Goal: Task Accomplishment & Management: Manage account settings

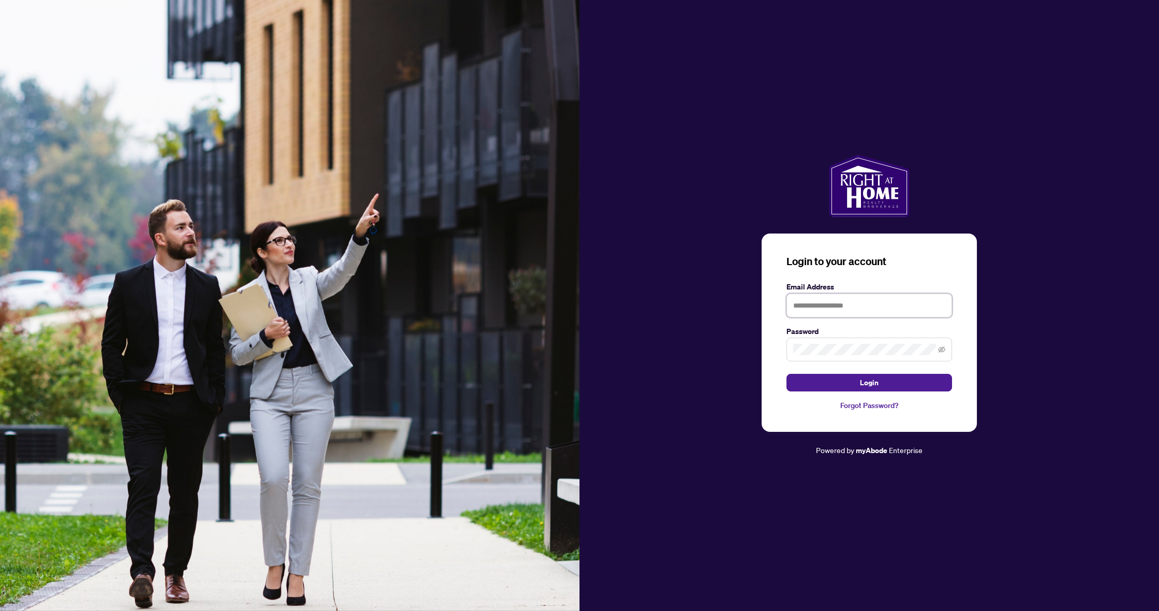
type input "**********"
click at [869, 382] on button "Login" at bounding box center [870, 383] width 166 height 18
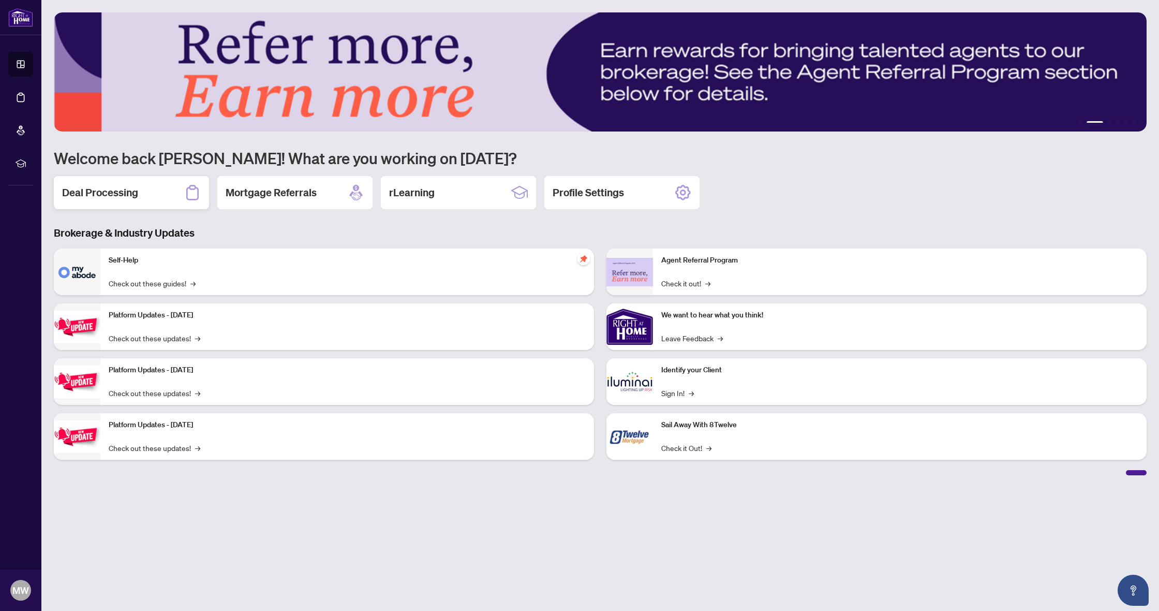
click at [99, 190] on h2 "Deal Processing" at bounding box center [100, 192] width 76 height 14
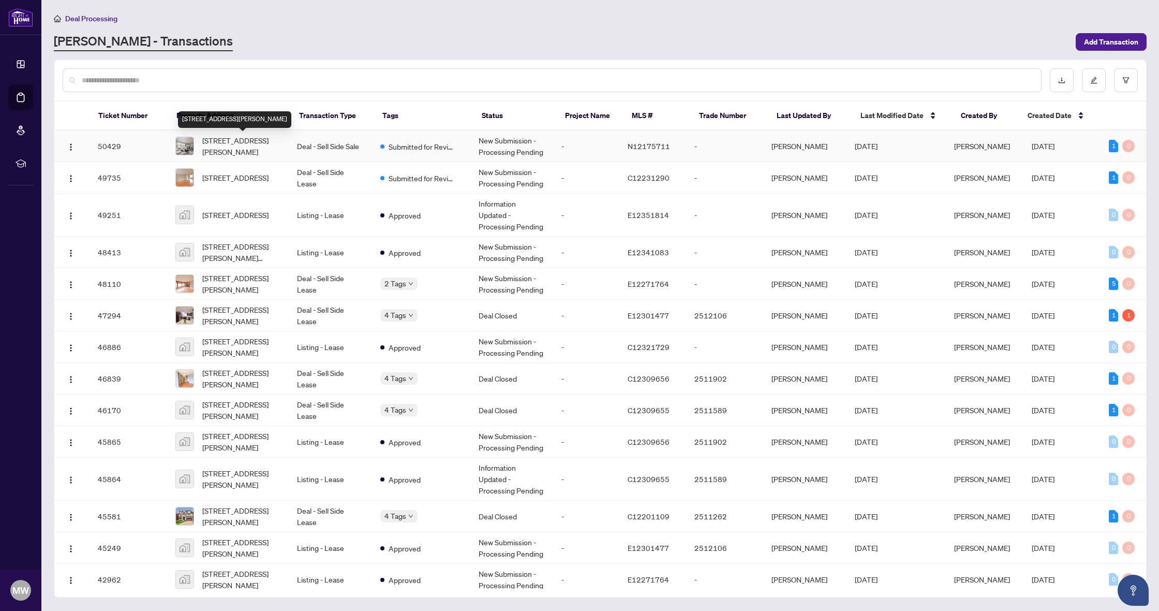
click at [246, 141] on span "[STREET_ADDRESS][PERSON_NAME]" at bounding box center [241, 146] width 78 height 23
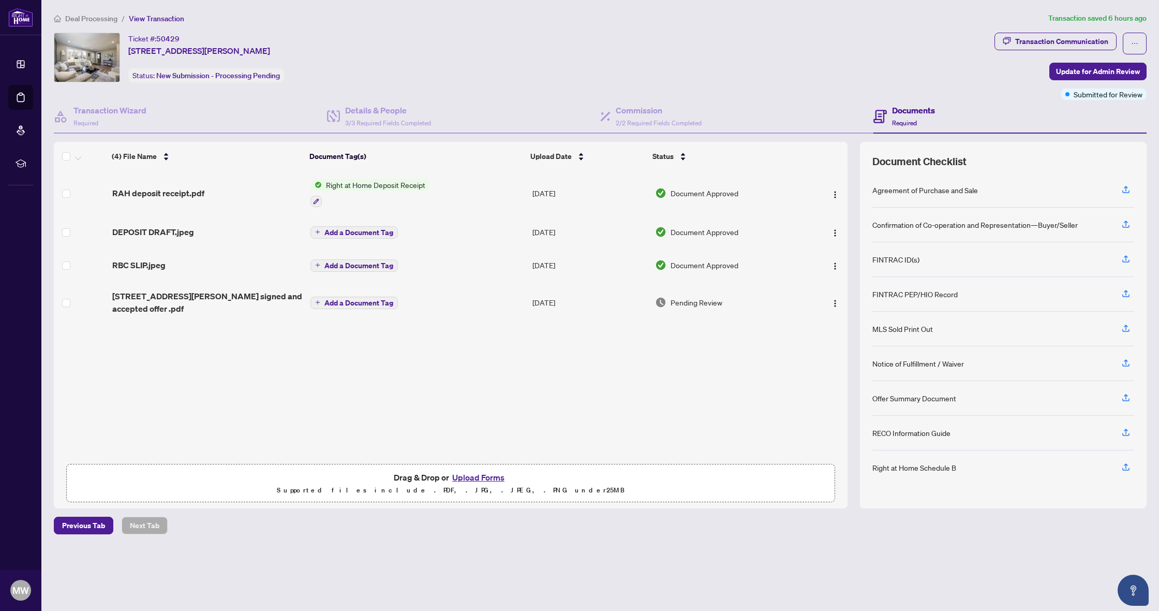
click at [188, 193] on span "RAH deposit receipt.pdf" at bounding box center [158, 193] width 92 height 12
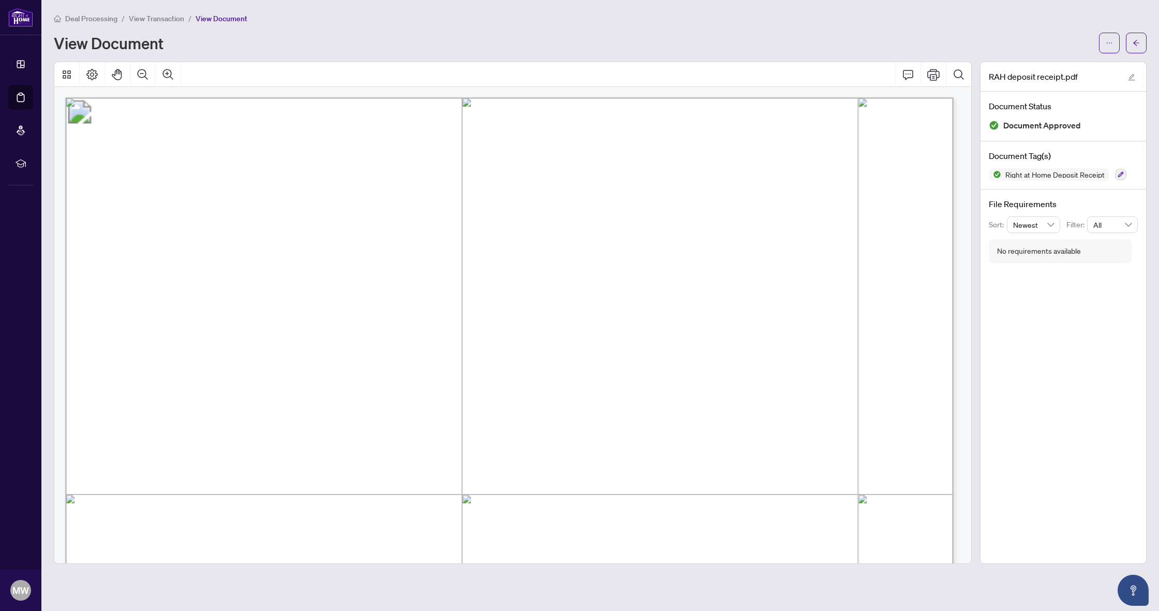
scroll to position [353, 0]
click at [1105, 45] on button "button" at bounding box center [1109, 43] width 21 height 21
click at [1062, 69] on span "Download" at bounding box center [1072, 65] width 79 height 11
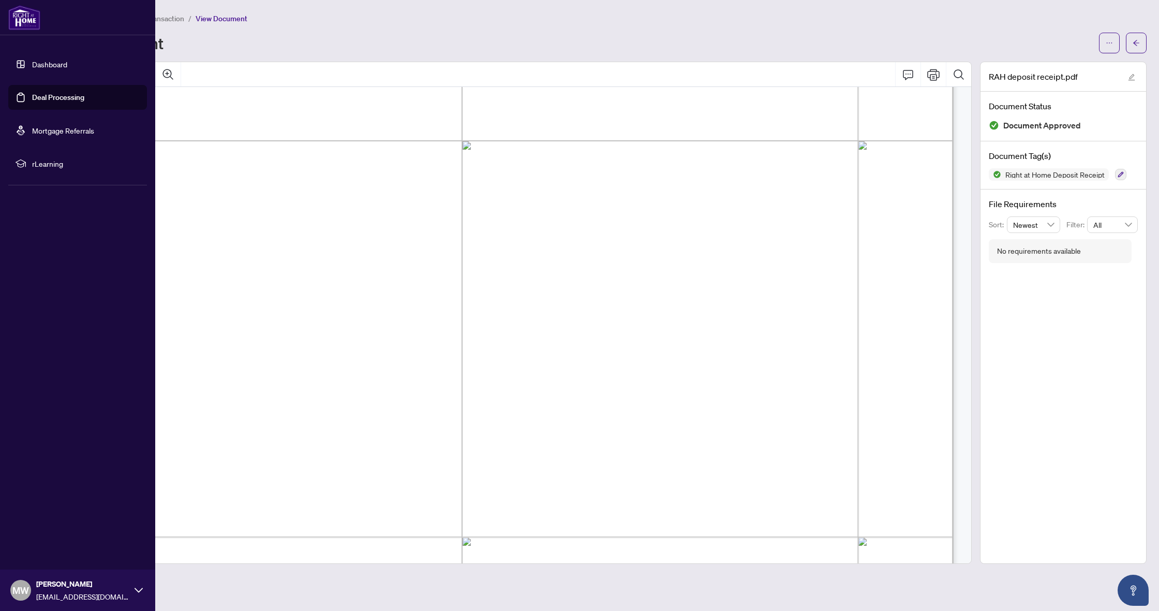
click at [35, 67] on link "Dashboard" at bounding box center [49, 64] width 35 height 9
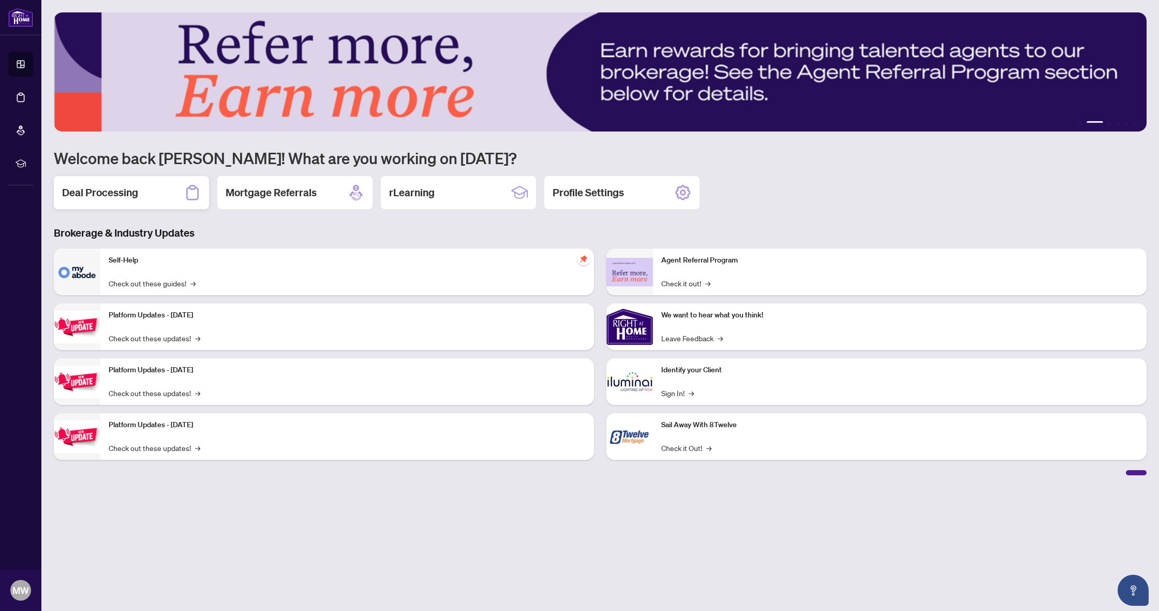
click at [104, 181] on div "Deal Processing" at bounding box center [131, 192] width 155 height 33
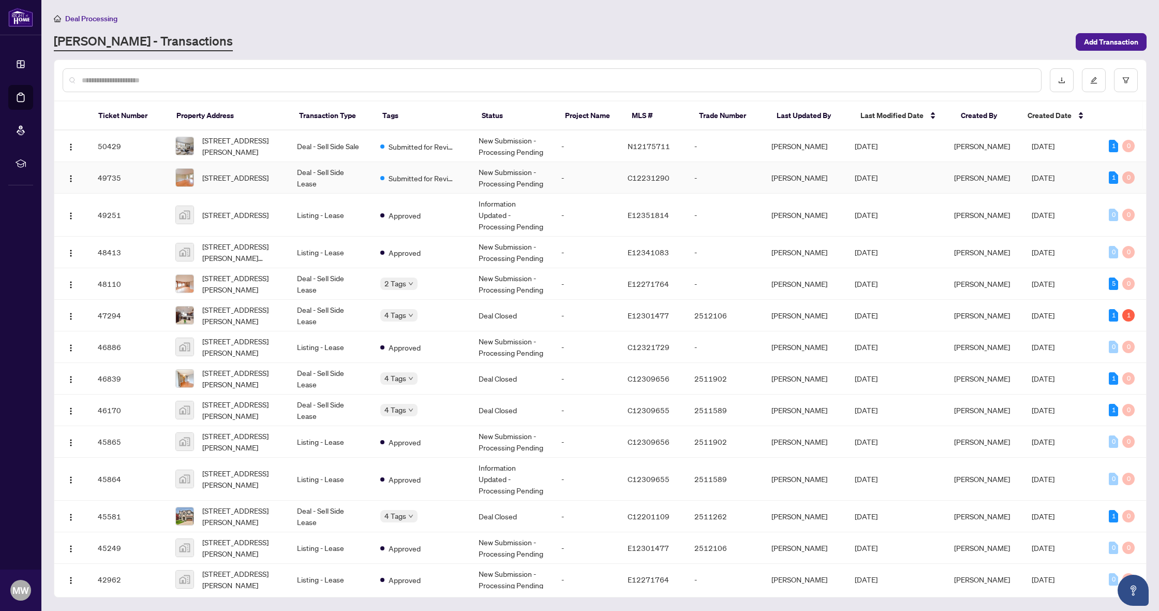
click at [337, 182] on td "Deal - Sell Side Lease" at bounding box center [330, 178] width 83 height 32
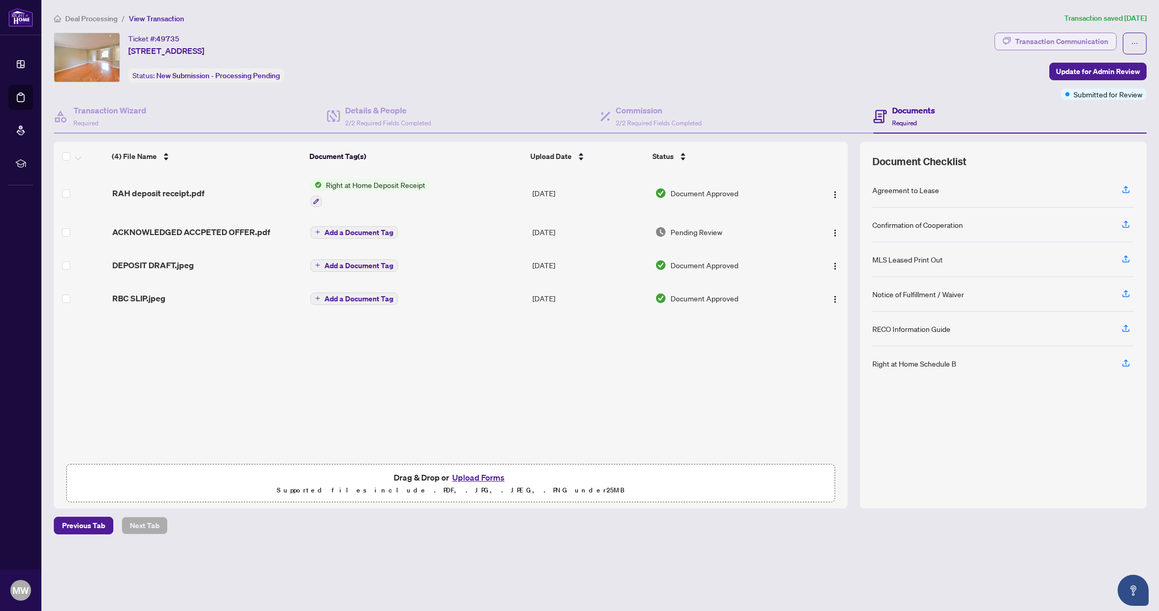
click at [1082, 41] on div "Transaction Communication" at bounding box center [1061, 41] width 93 height 17
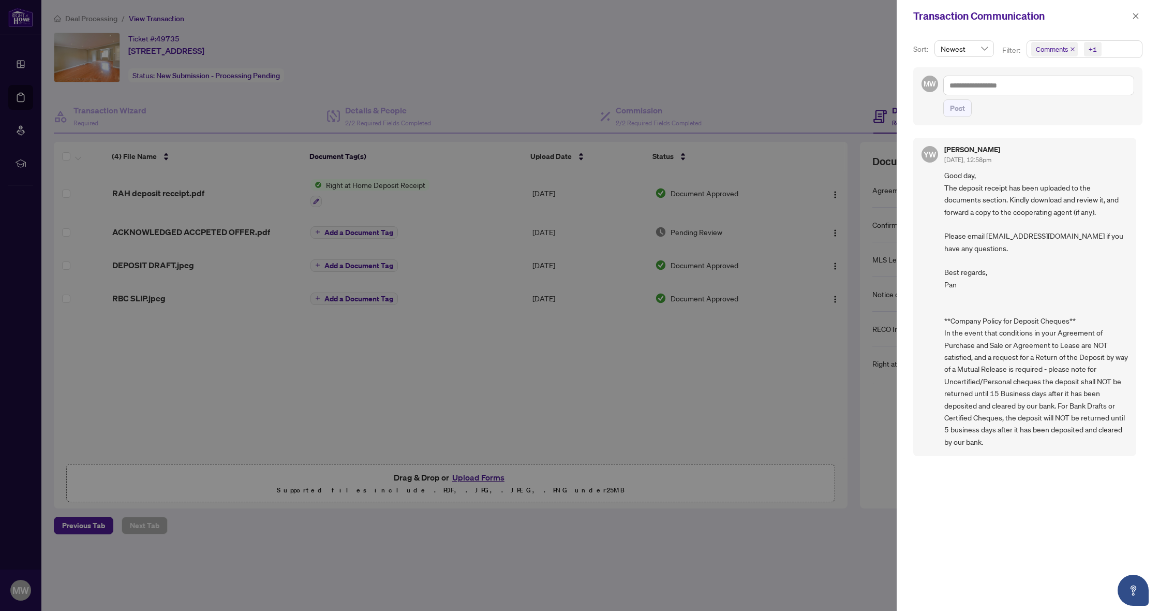
click at [799, 70] on div at bounding box center [579, 305] width 1159 height 611
drag, startPoint x: 1132, startPoint y: 14, endPoint x: 1137, endPoint y: 11, distance: 5.6
click at [1132, 14] on icon "close" at bounding box center [1135, 15] width 7 height 7
